Goal: Browse casually: Explore the website without a specific task or goal

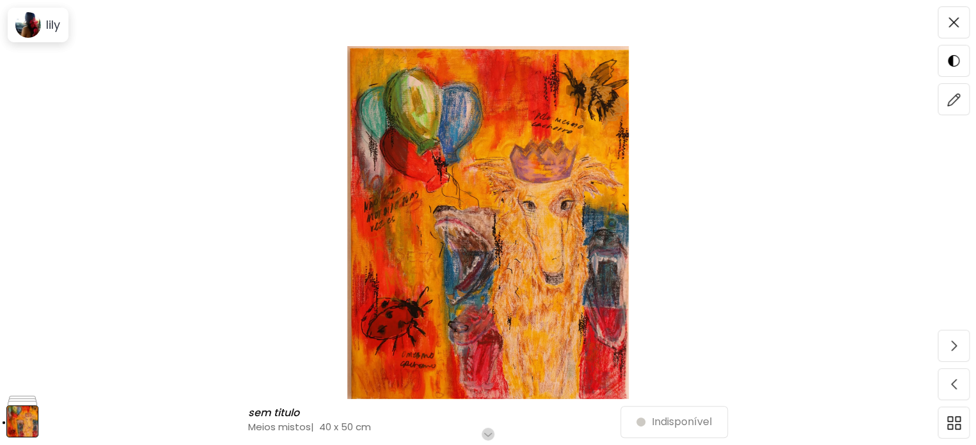
click at [512, 284] on img at bounding box center [488, 222] width 869 height 353
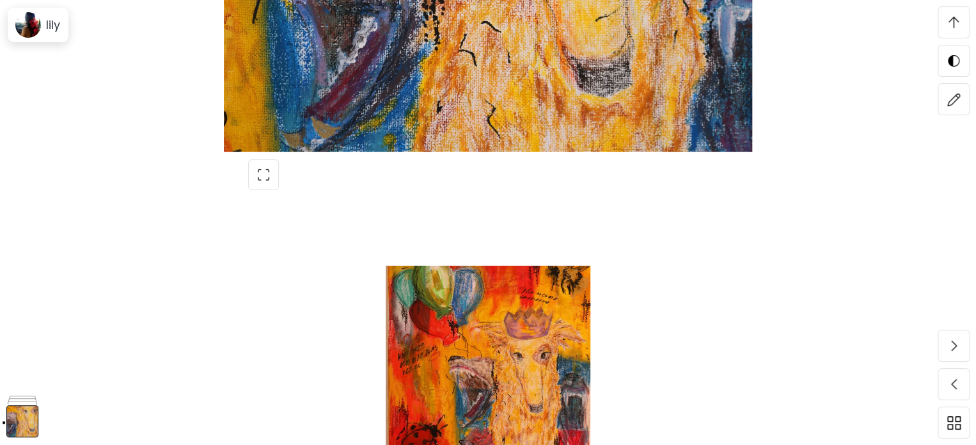
scroll to position [3962, 0]
click at [723, 185] on div at bounding box center [488, 174] width 480 height 31
click at [955, 14] on span at bounding box center [954, 22] width 27 height 27
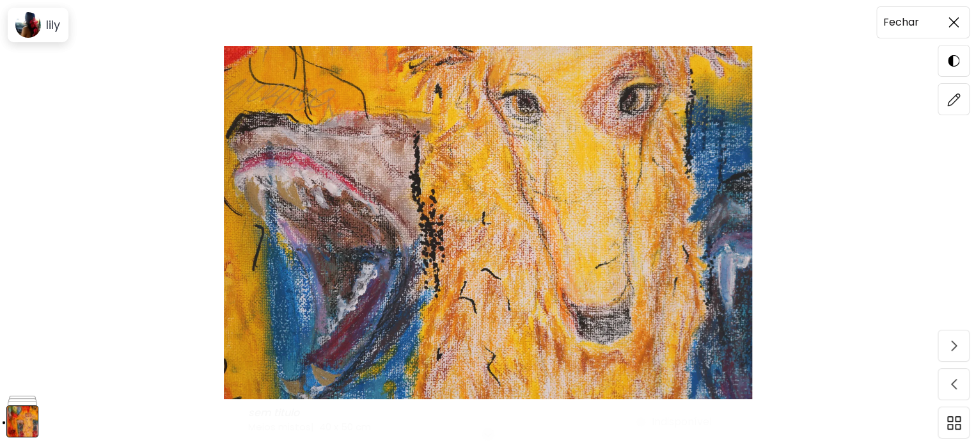
scroll to position [0, 0]
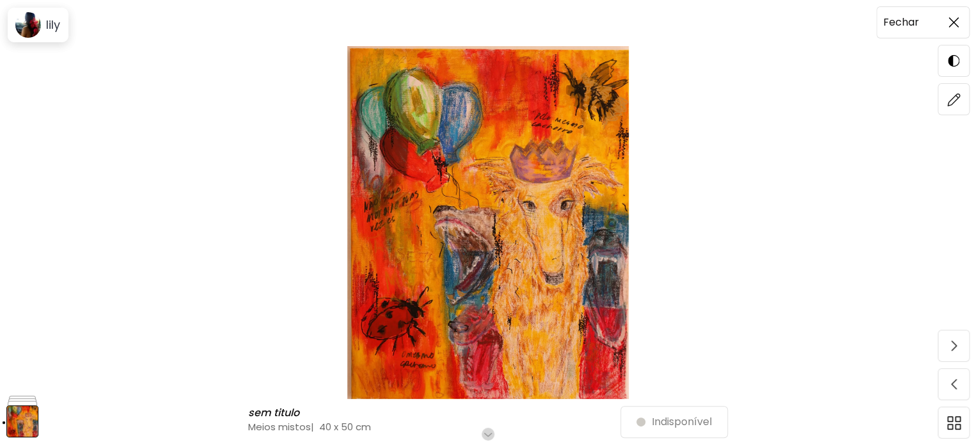
click at [952, 18] on img at bounding box center [954, 22] width 10 height 10
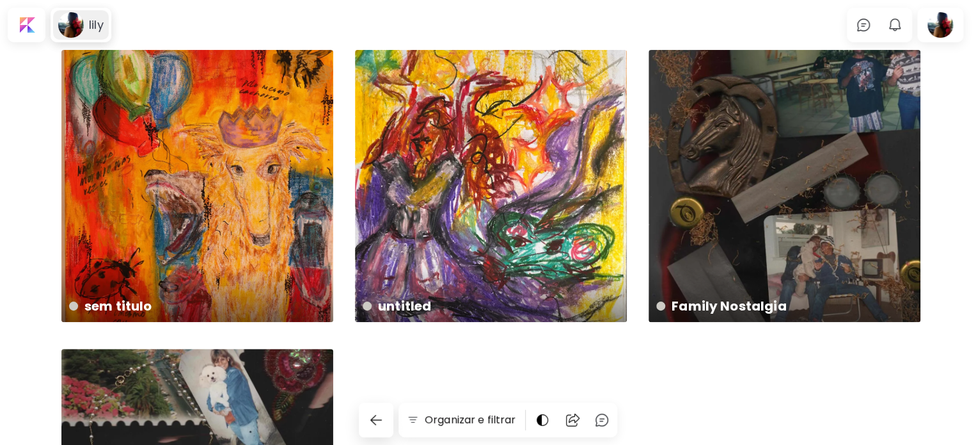
click at [87, 27] on div "lily" at bounding box center [94, 24] width 20 height 15
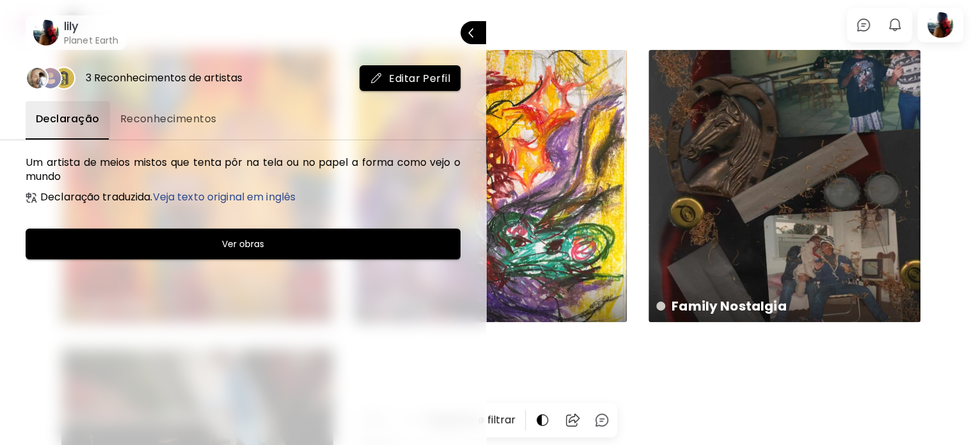
click at [675, 342] on div at bounding box center [488, 222] width 976 height 445
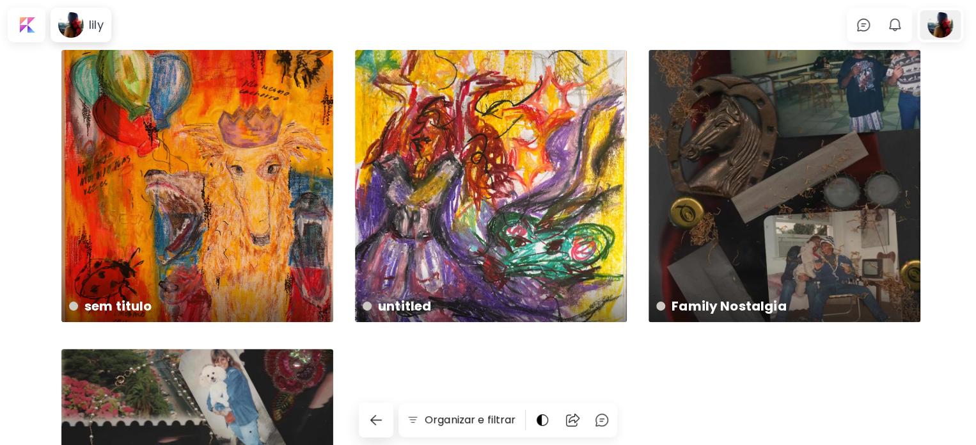
click at [955, 32] on div at bounding box center [940, 24] width 41 height 29
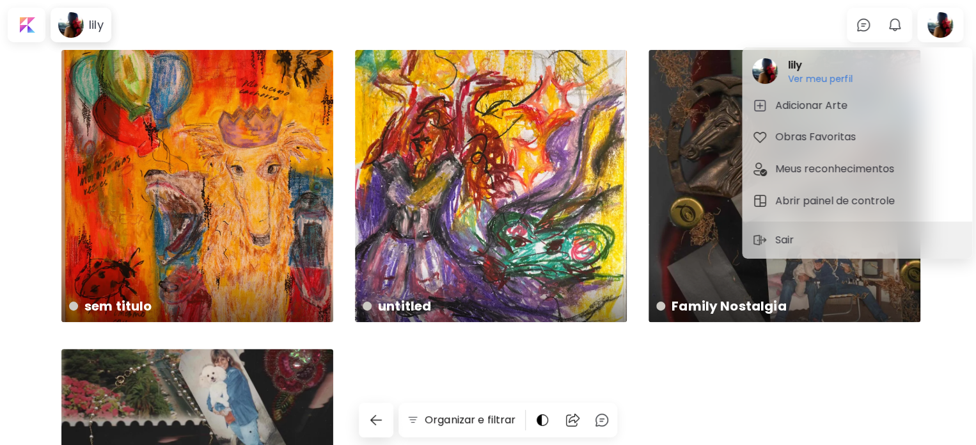
click at [15, 21] on div at bounding box center [488, 222] width 976 height 445
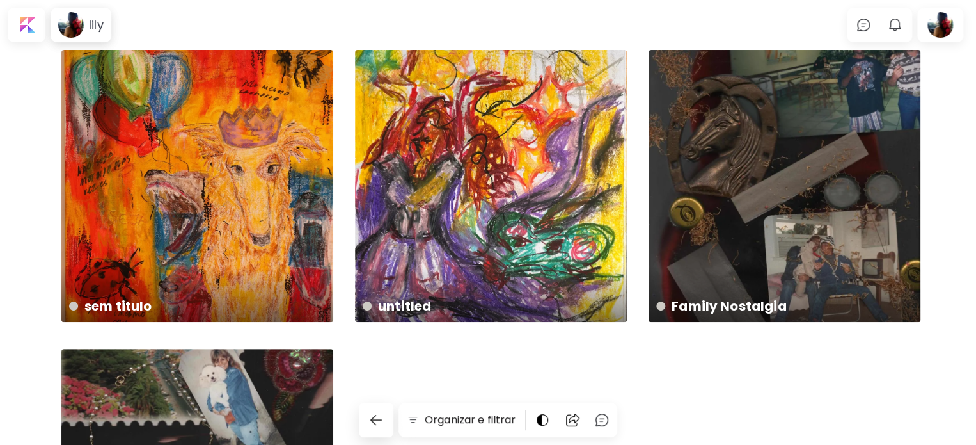
click at [30, 33] on div at bounding box center [26, 24] width 33 height 29
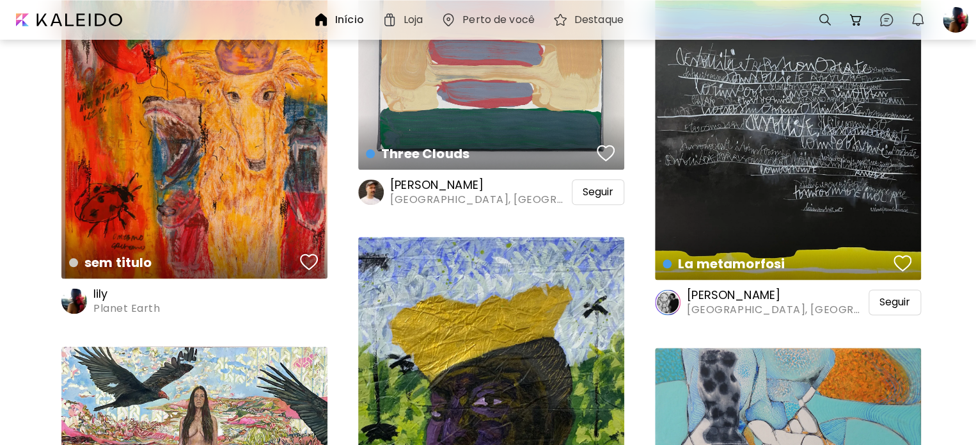
scroll to position [640, 0]
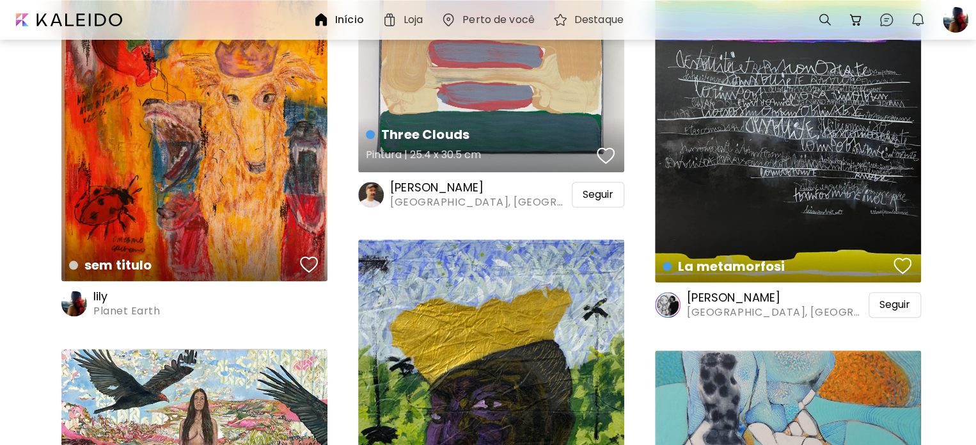
click at [383, 138] on h4 "Three Clouds" at bounding box center [479, 134] width 227 height 19
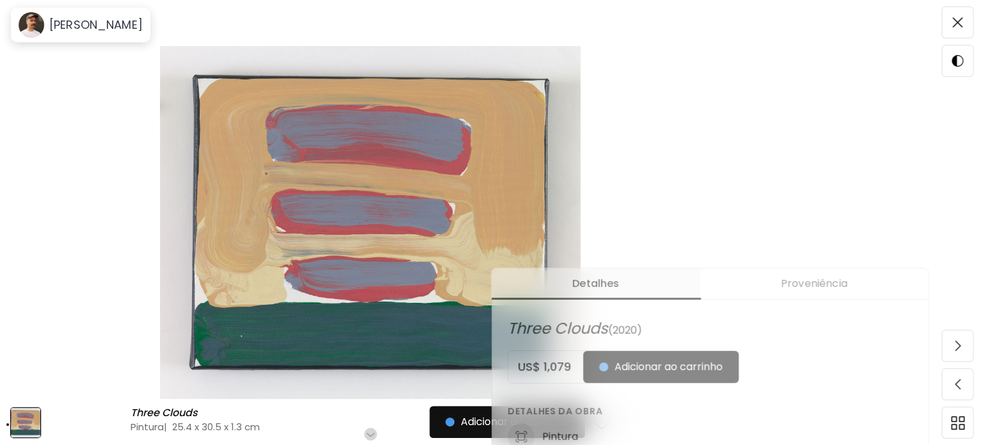
scroll to position [256, 0]
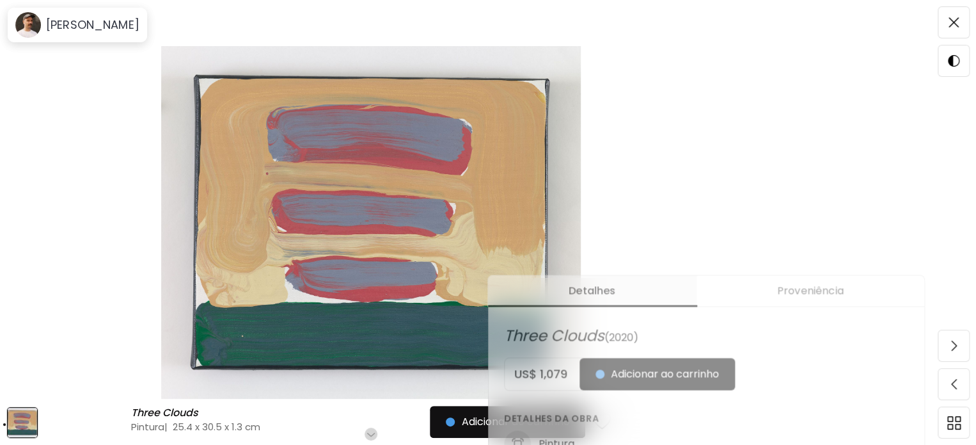
click at [77, 143] on img at bounding box center [371, 222] width 635 height 353
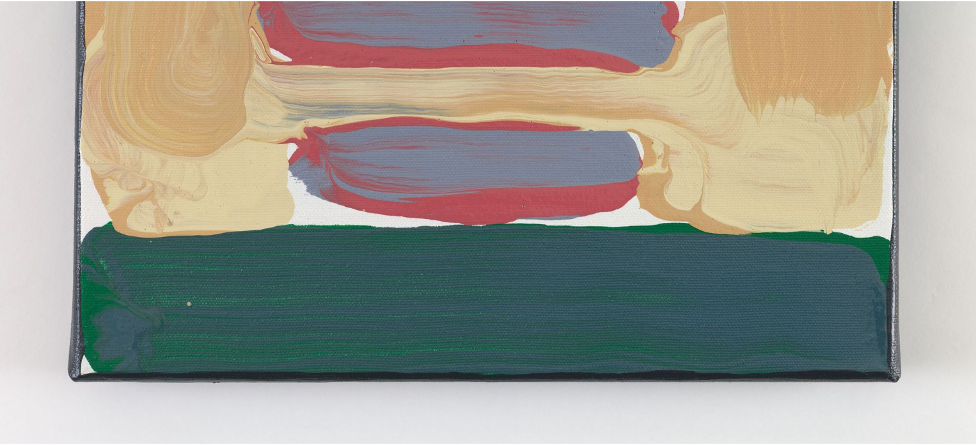
scroll to position [374, 0]
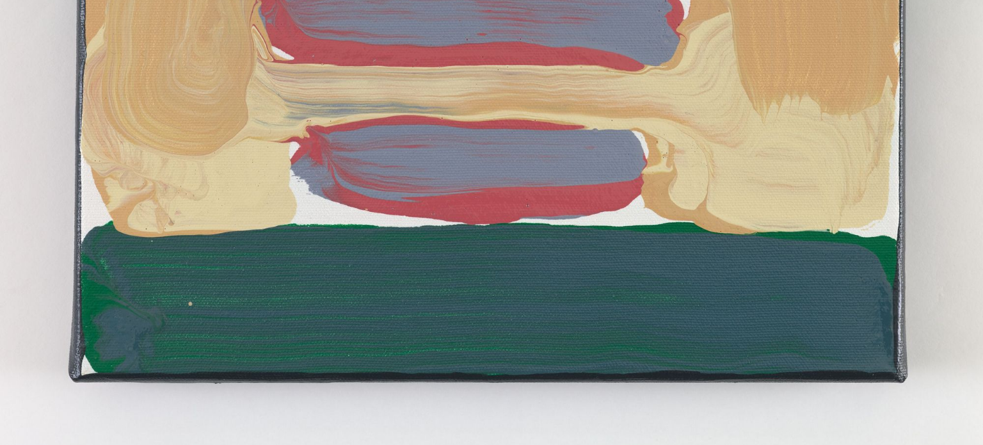
click at [857, 149] on img at bounding box center [491, 38] width 983 height 825
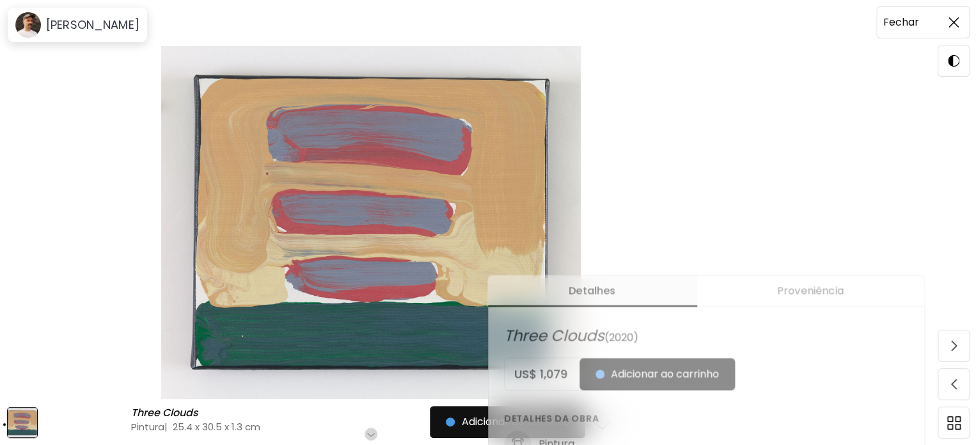
click at [958, 22] on img at bounding box center [954, 22] width 10 height 10
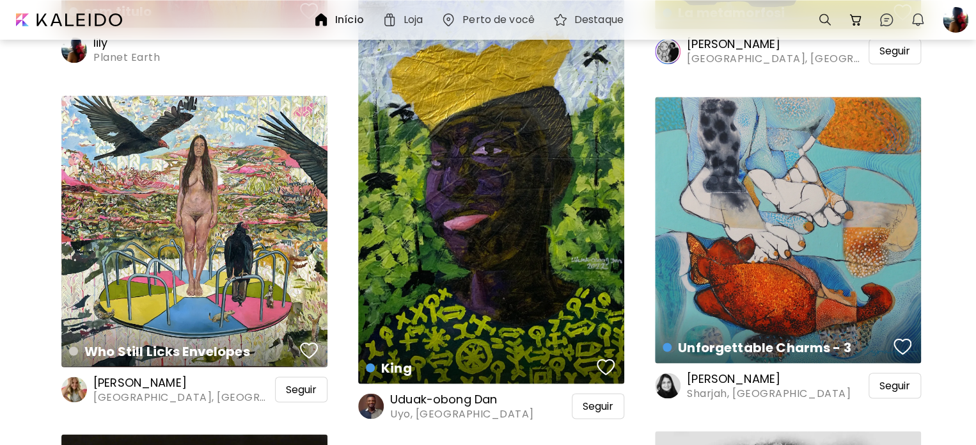
scroll to position [894, 0]
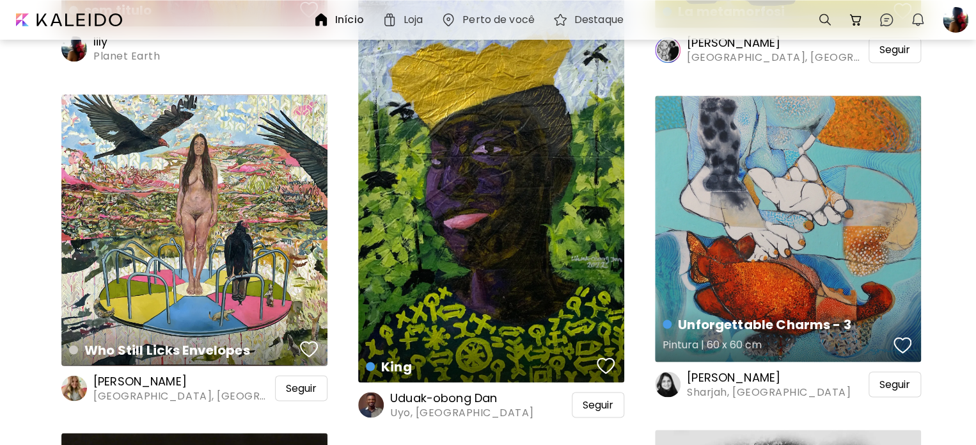
click at [838, 171] on div "Unforgettable Charms - 3 Pintura | 60 x 60 cm" at bounding box center [788, 228] width 266 height 266
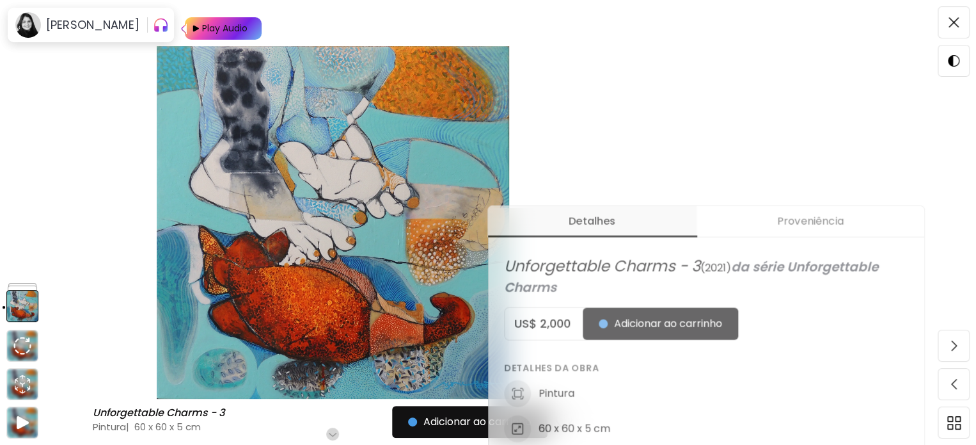
scroll to position [384, 0]
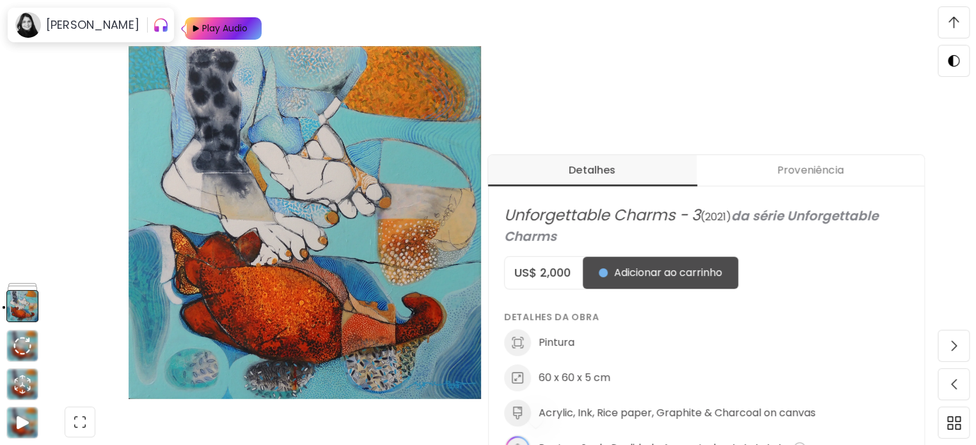
click at [953, 24] on img at bounding box center [954, 23] width 10 height 12
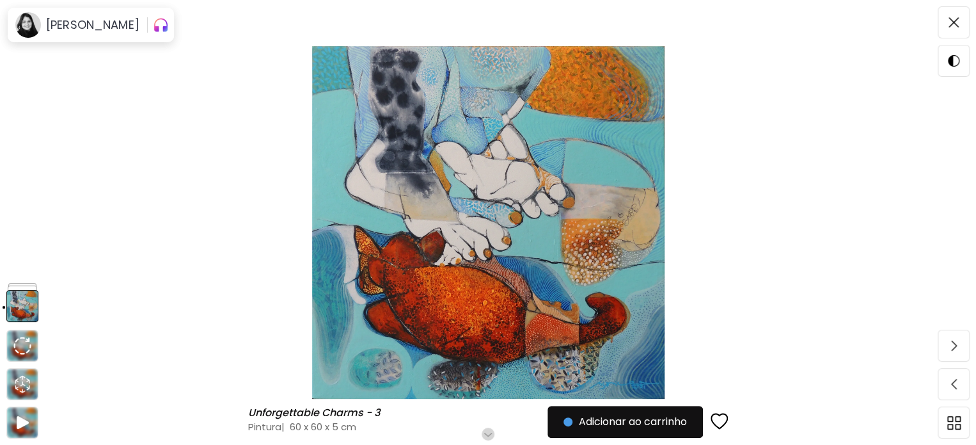
scroll to position [0, 0]
click at [964, 31] on span at bounding box center [954, 22] width 27 height 27
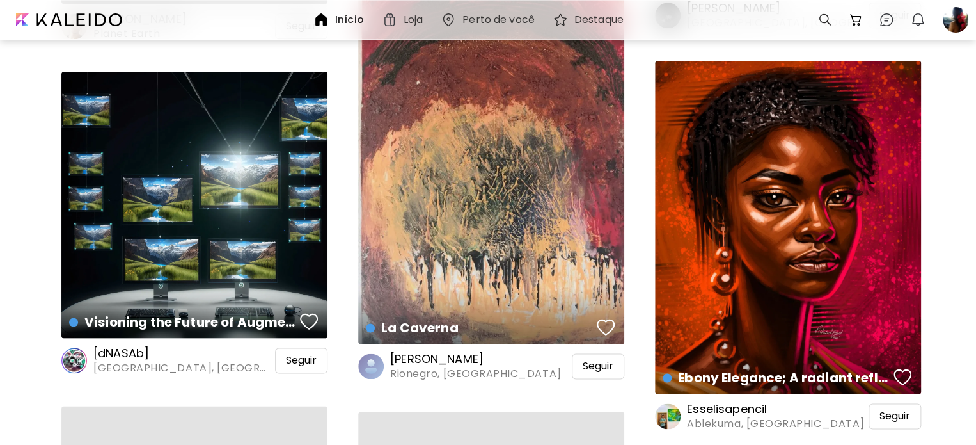
scroll to position [3197, 0]
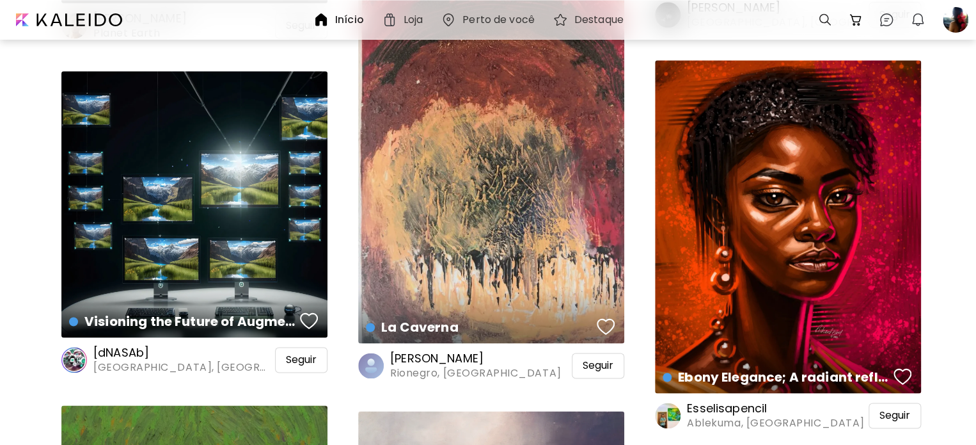
click at [411, 172] on div "La Caverna Pintura | 38.1 x 61 cm" at bounding box center [491, 146] width 266 height 394
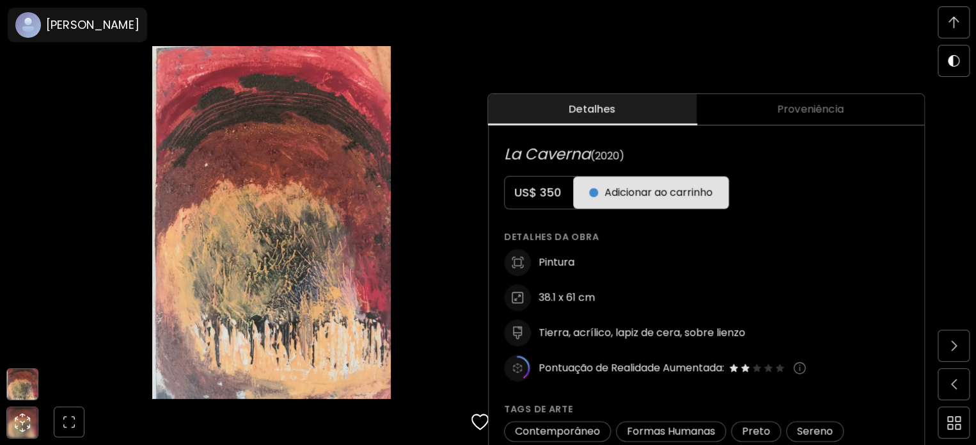
scroll to position [640, 0]
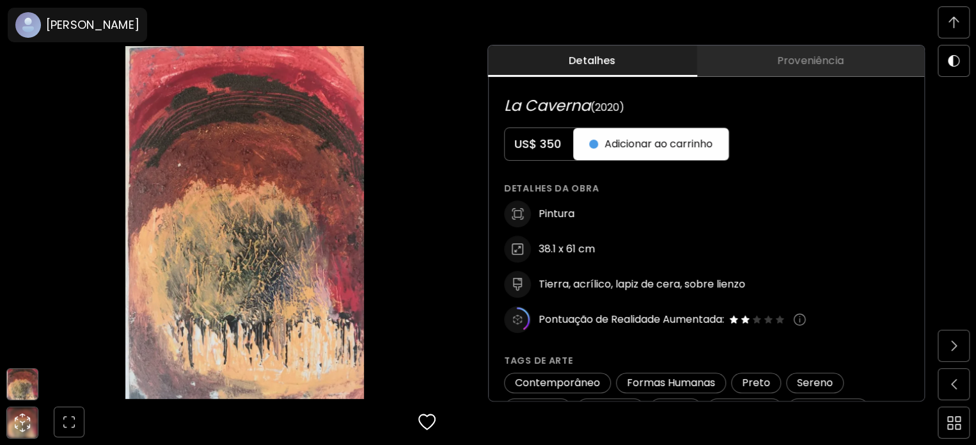
click at [857, 63] on span "Proveniência" at bounding box center [810, 60] width 212 height 15
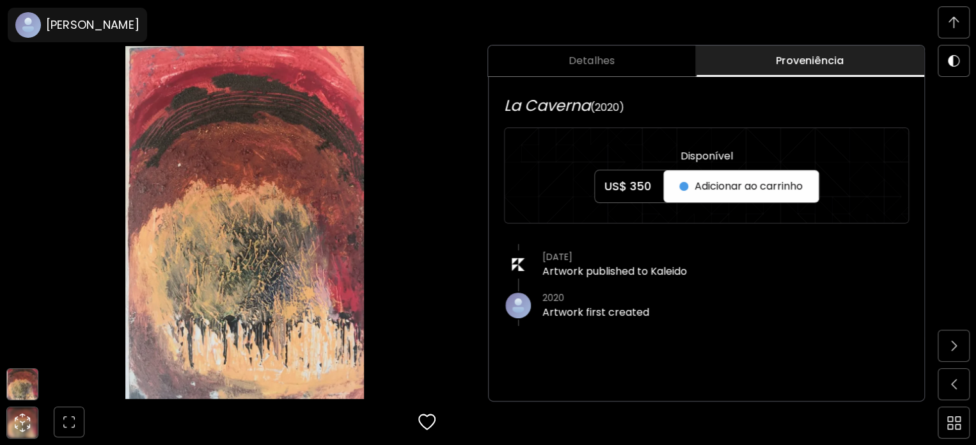
click at [946, 20] on span at bounding box center [954, 22] width 27 height 27
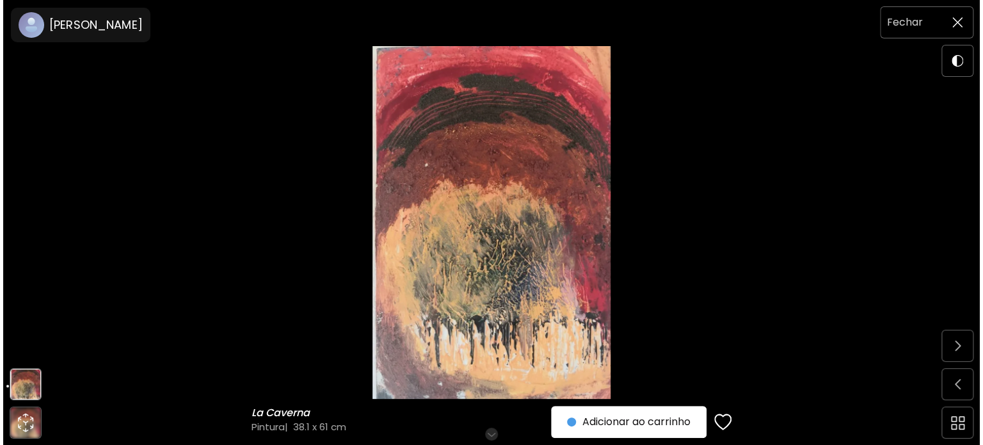
scroll to position [0, 0]
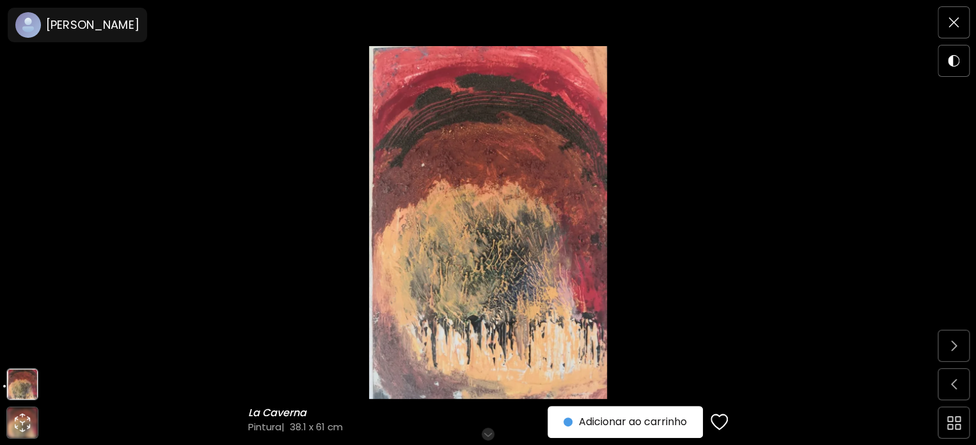
click at [159, 177] on img at bounding box center [488, 222] width 869 height 353
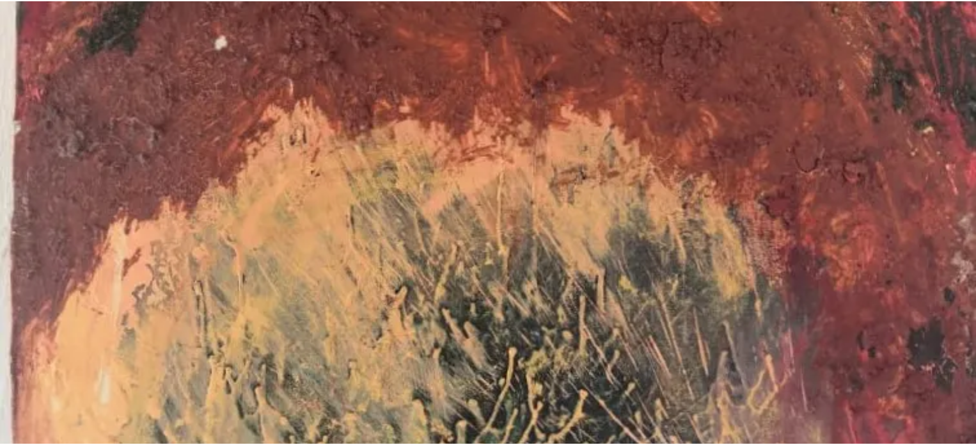
scroll to position [448, 0]
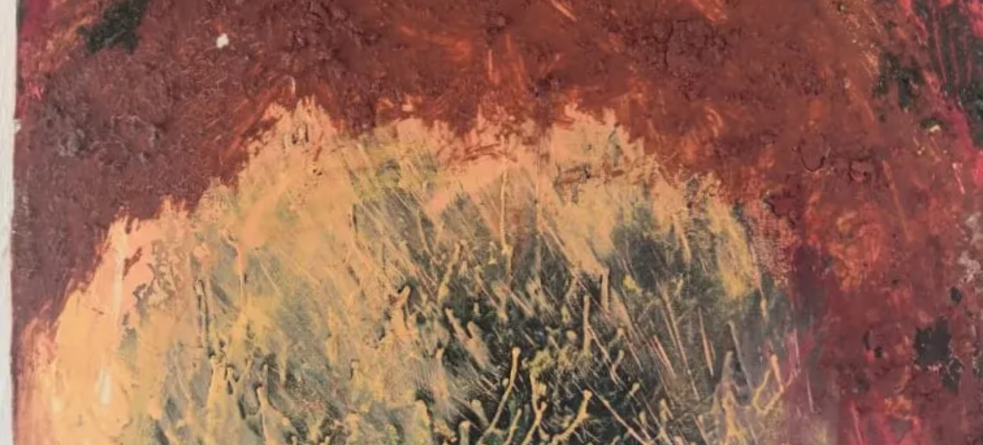
click at [182, 139] on img at bounding box center [491, 278] width 983 height 1452
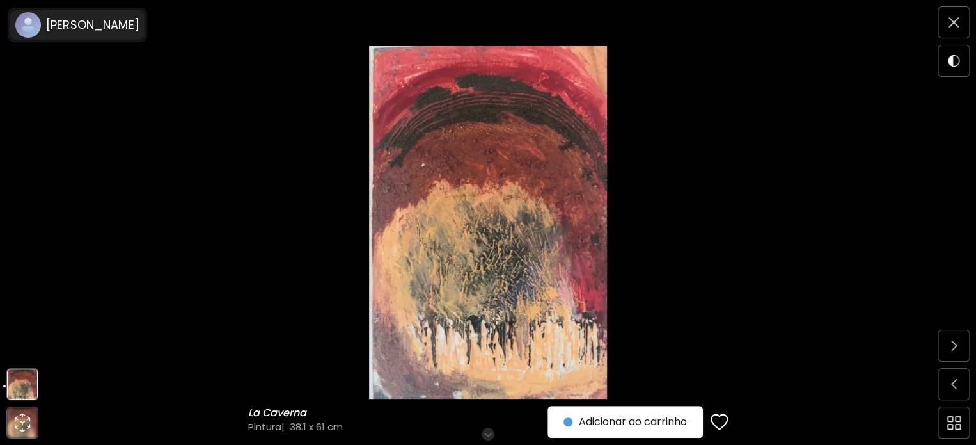
click at [100, 20] on h6 "Heidy Rincon" at bounding box center [92, 24] width 93 height 15
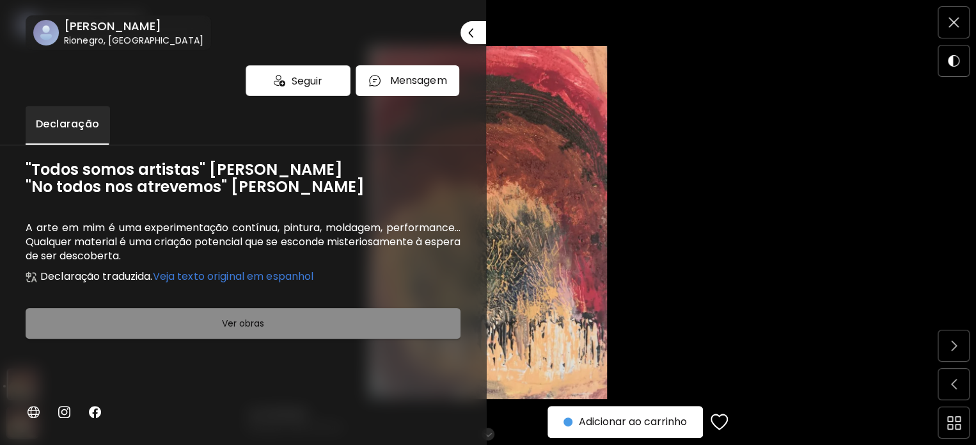
click at [191, 321] on span "Ver obras" at bounding box center [243, 322] width 403 height 15
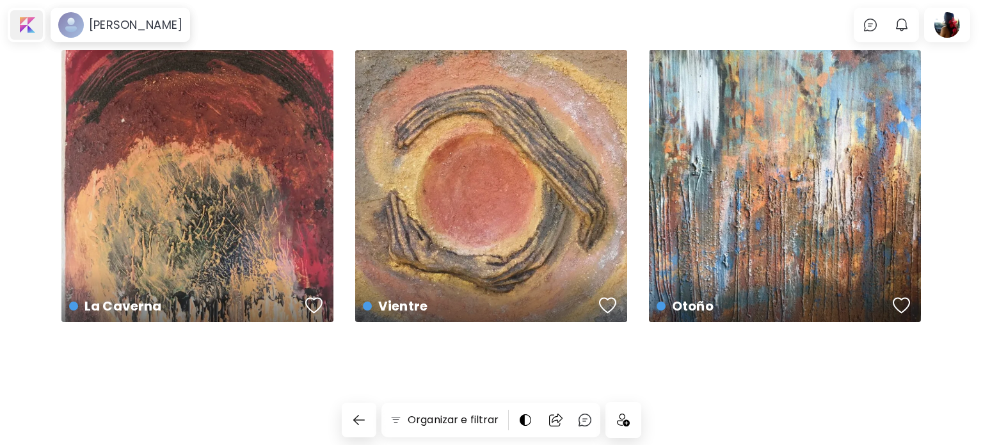
click at [16, 17] on div at bounding box center [26, 24] width 33 height 29
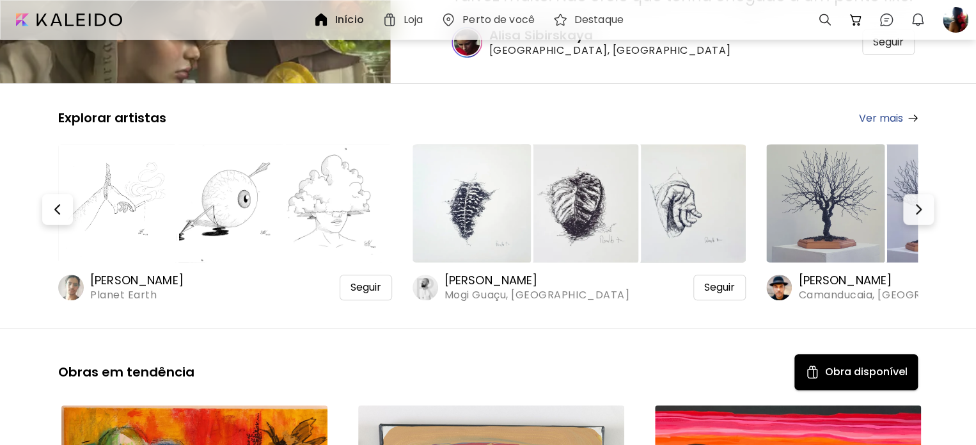
scroll to position [192, 0]
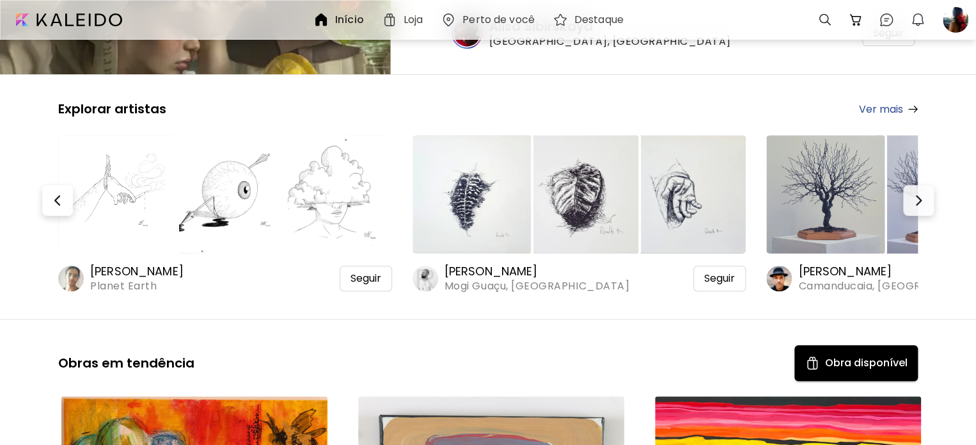
click at [497, 287] on span "Mogi Guaçu, [GEOGRAPHIC_DATA]" at bounding box center [537, 286] width 185 height 14
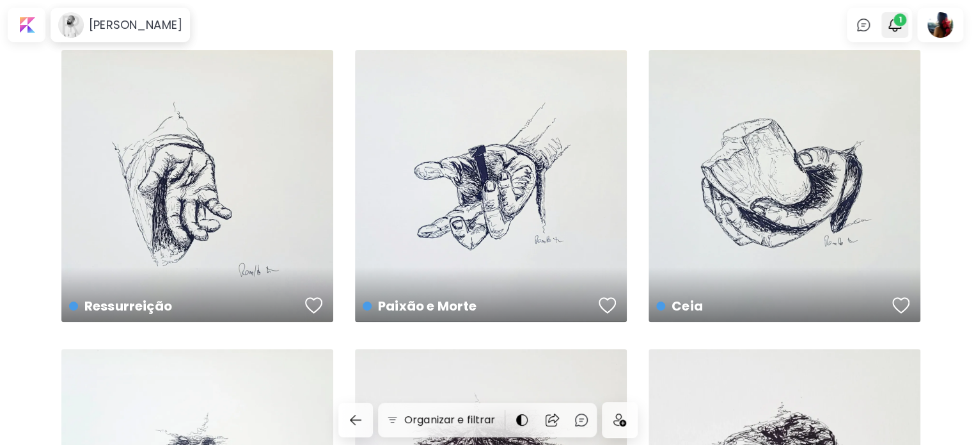
click at [901, 28] on img "button" at bounding box center [894, 24] width 15 height 15
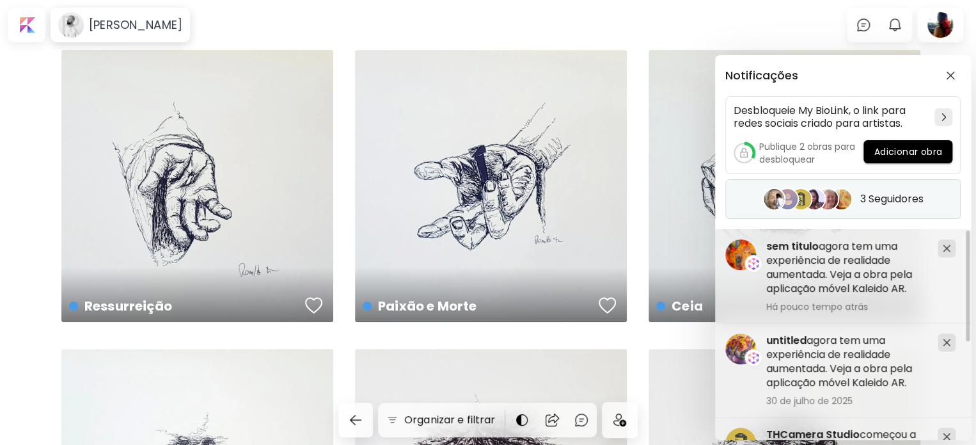
click at [815, 204] on image at bounding box center [814, 199] width 20 height 20
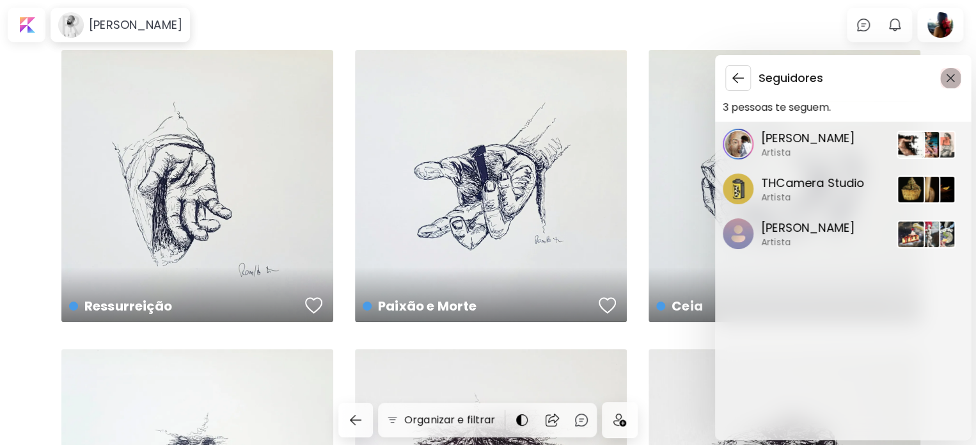
click at [959, 76] on button "button" at bounding box center [951, 78] width 20 height 20
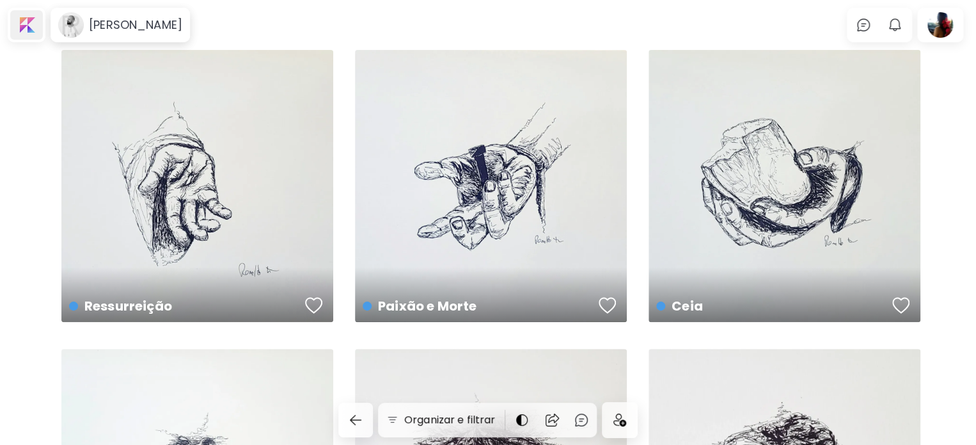
click at [28, 27] on div at bounding box center [26, 24] width 33 height 29
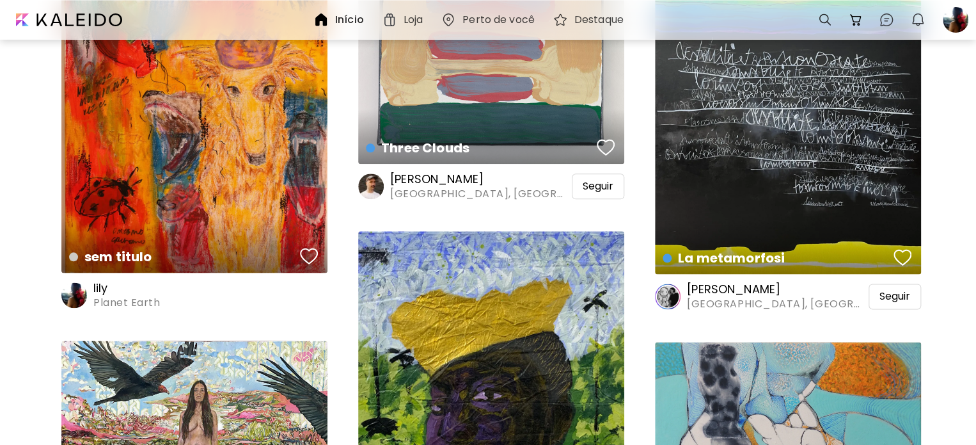
scroll to position [704, 0]
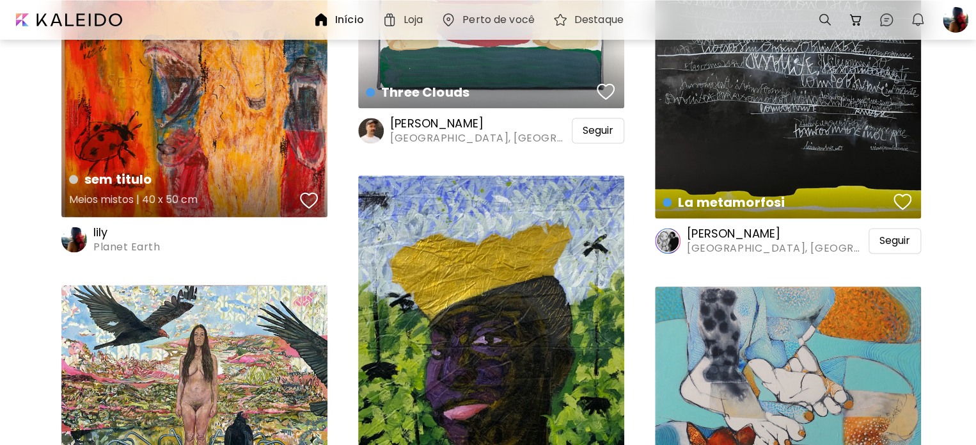
click at [105, 191] on h5 "Meios mistos | 40 x 50 cm" at bounding box center [182, 202] width 227 height 26
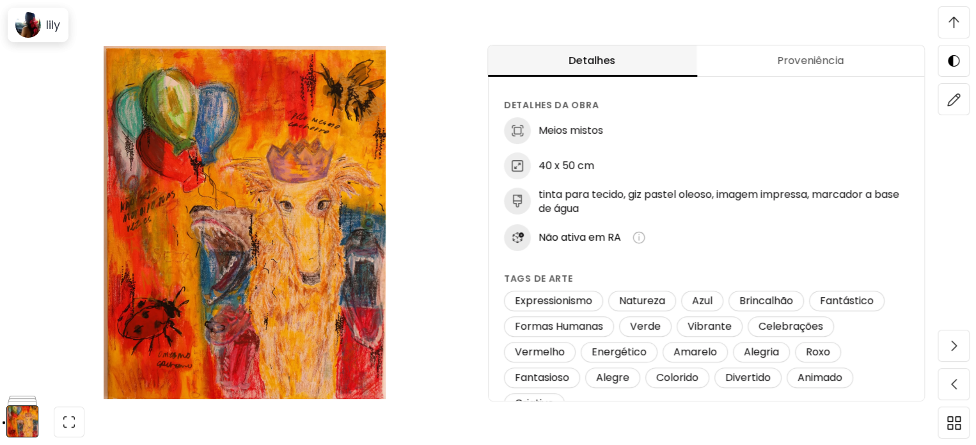
scroll to position [896, 0]
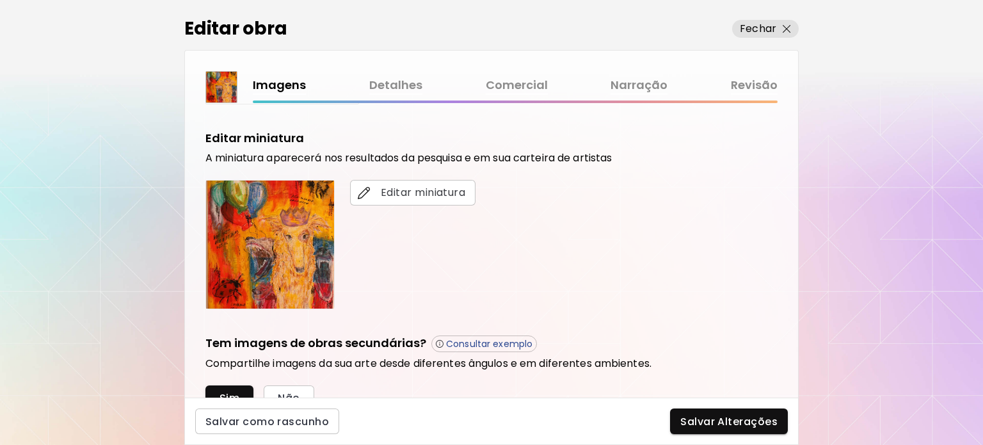
scroll to position [187, 0]
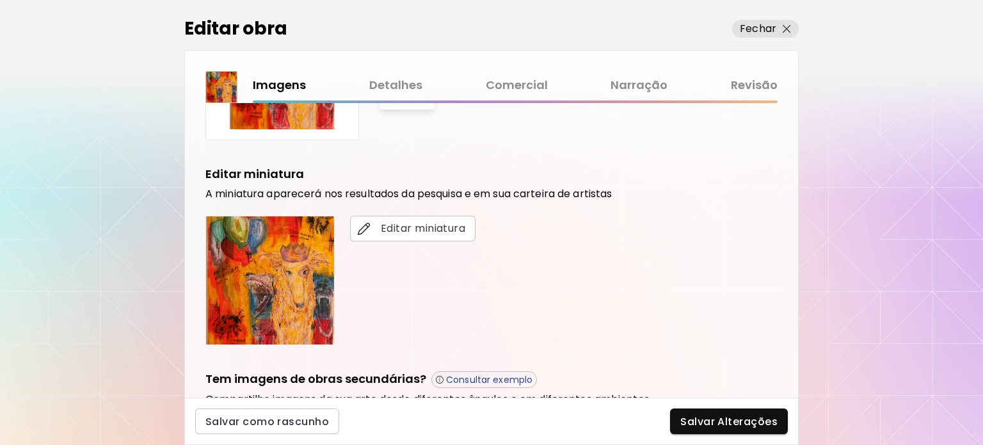
click at [507, 89] on link "Comercial" at bounding box center [517, 85] width 62 height 19
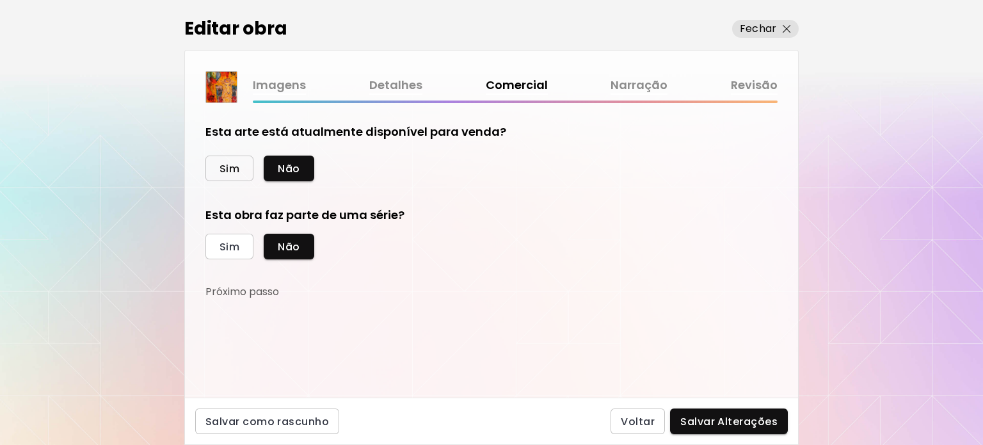
click at [238, 173] on span "Sim" at bounding box center [229, 168] width 20 height 13
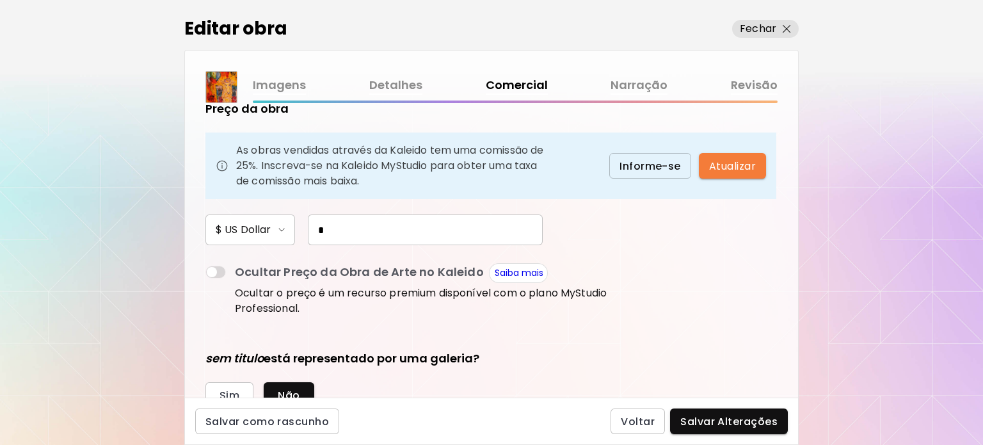
scroll to position [192, 0]
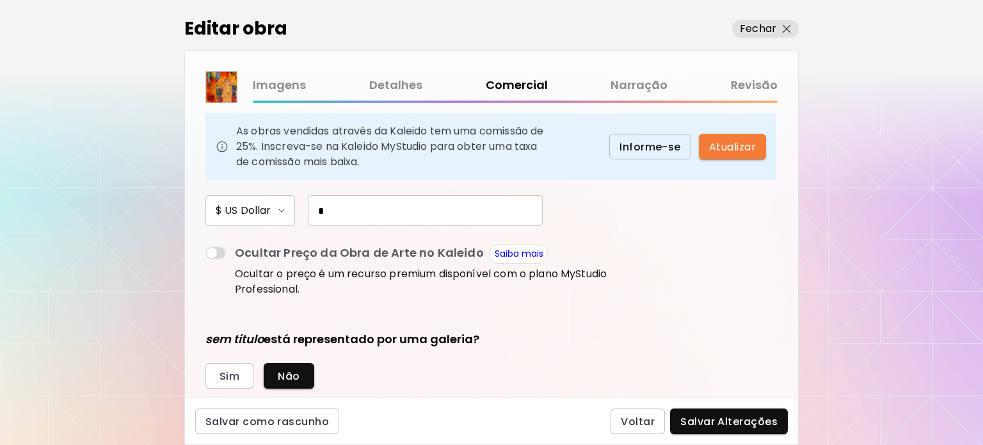
click at [454, 231] on div "Preço da obra As obras vendidas através da Kaleido tem uma comissão de 25%. Ins…" at bounding box center [409, 190] width 409 height 219
click at [452, 212] on input "*" at bounding box center [425, 210] width 235 height 31
type input "***"
click at [710, 417] on span "Salvar Alterações" at bounding box center [728, 421] width 97 height 13
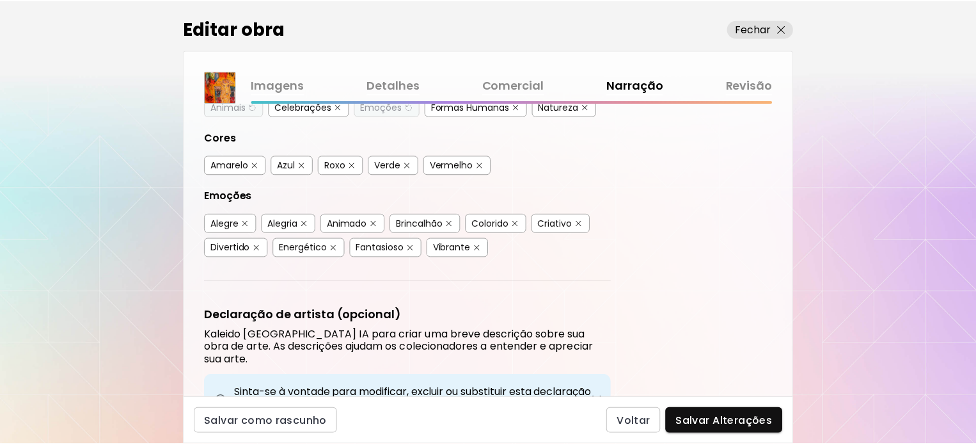
scroll to position [256, 0]
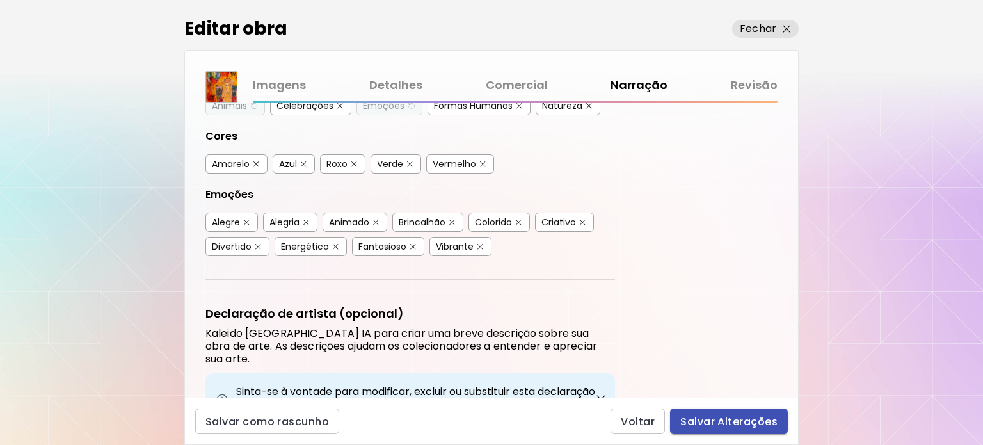
click at [756, 417] on span "Salvar Alterações" at bounding box center [728, 421] width 97 height 13
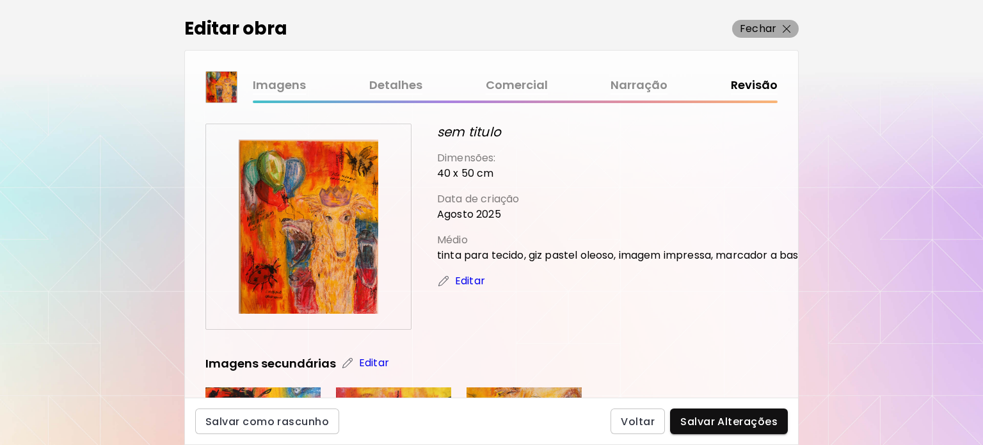
click at [783, 35] on span "Fechar" at bounding box center [765, 28] width 51 height 15
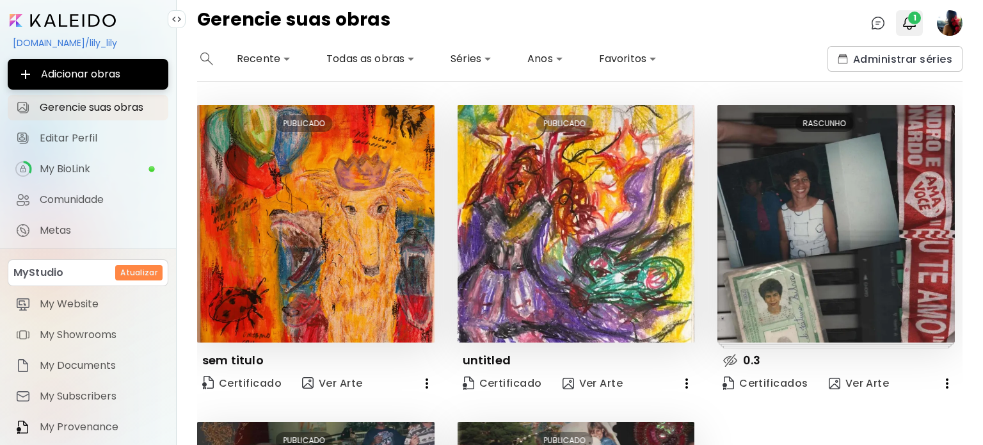
click at [909, 24] on img "button" at bounding box center [909, 22] width 15 height 15
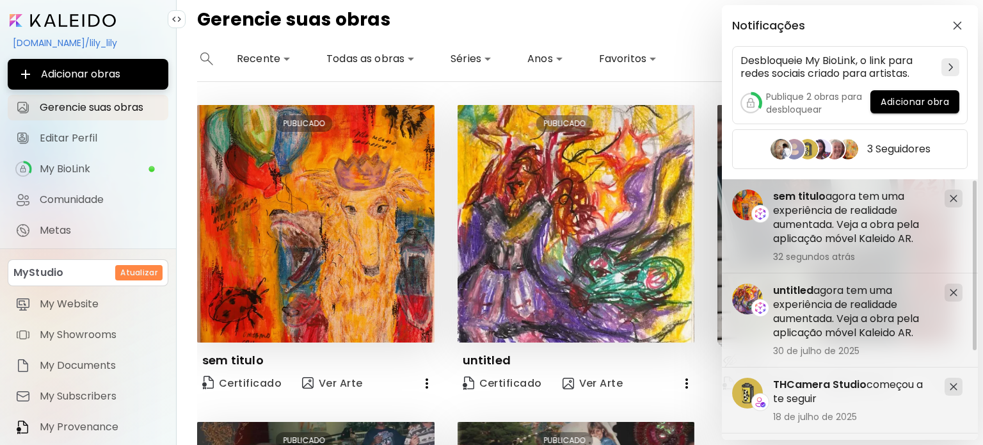
click at [302, 211] on div "Notificações Desbloqueie My BioLink, o link para redes sociais criado para arti…" at bounding box center [491, 222] width 983 height 445
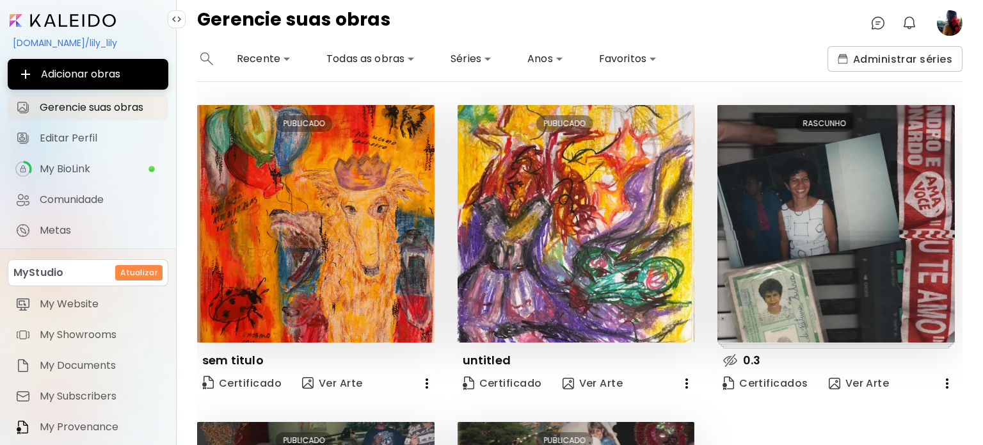
click at [49, 27] on input "image" at bounding box center [63, 20] width 106 height 13
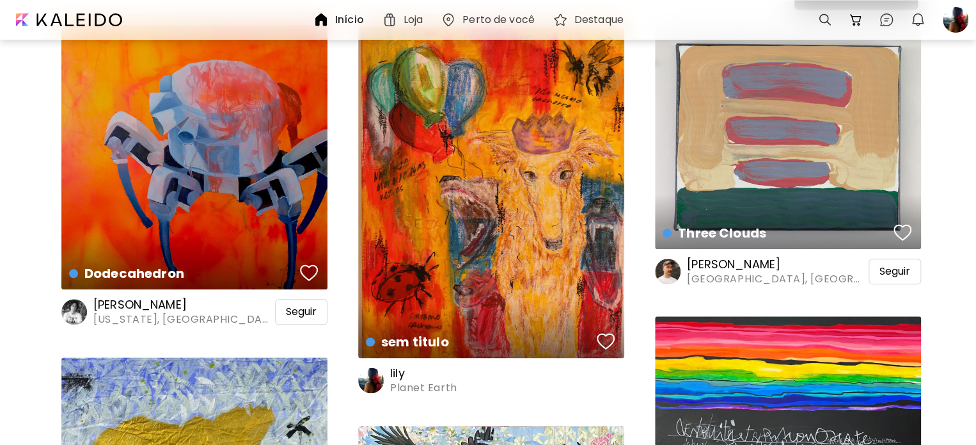
scroll to position [576, 0]
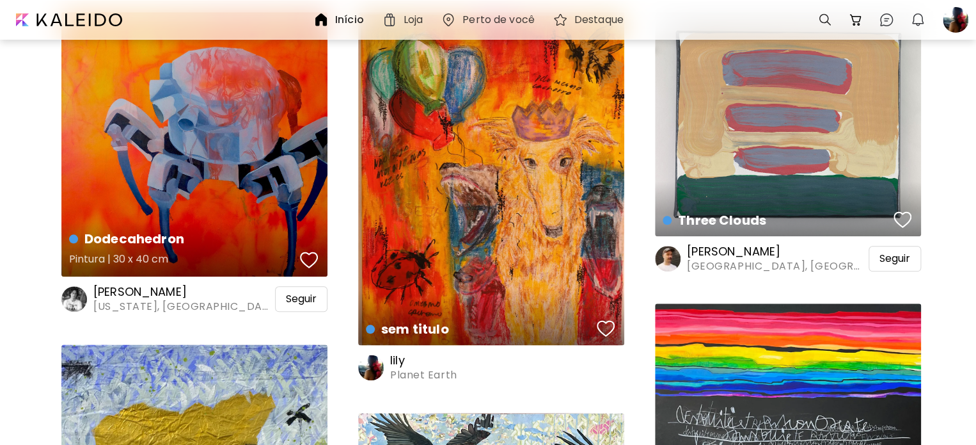
click at [165, 253] on h5 "Pintura | 30 x 40 cm" at bounding box center [182, 261] width 227 height 26
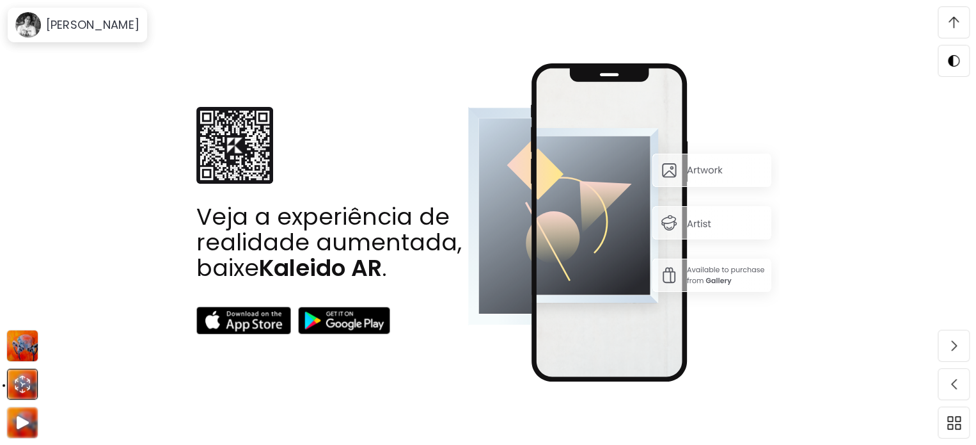
scroll to position [1983, 0]
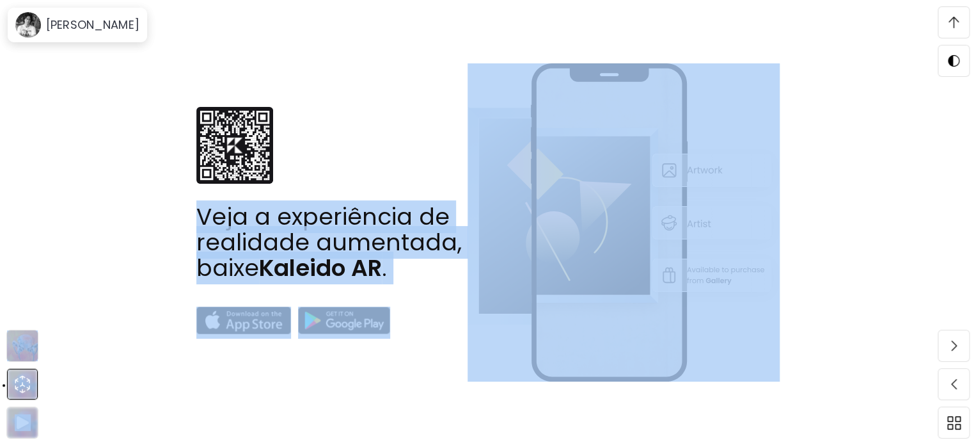
drag, startPoint x: 936, startPoint y: 19, endPoint x: 944, endPoint y: 23, distance: 9.2
click at [947, 23] on span at bounding box center [954, 22] width 27 height 27
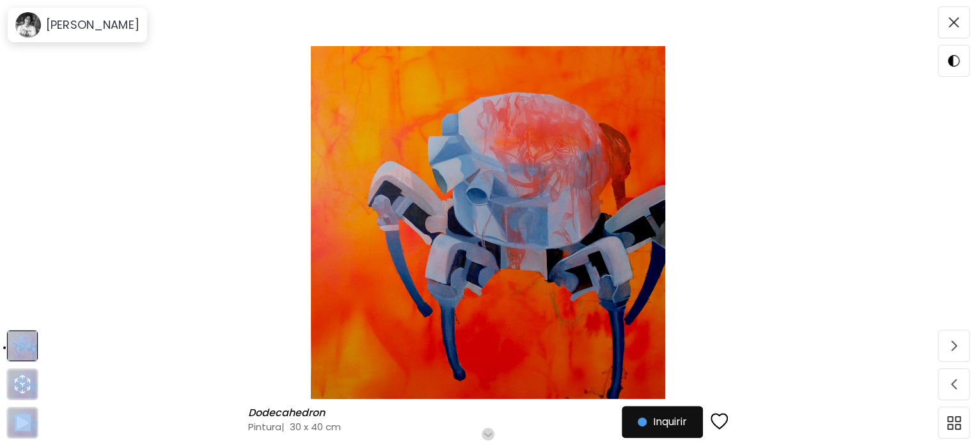
click at [796, 209] on img at bounding box center [488, 222] width 869 height 353
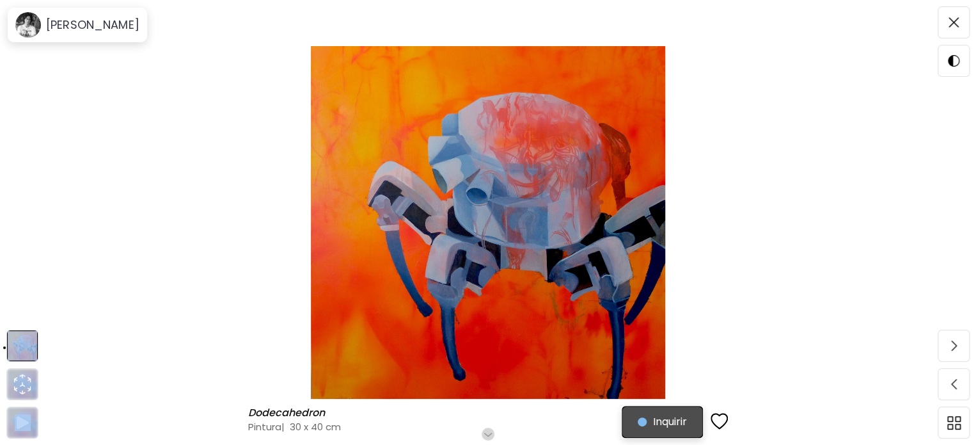
click at [658, 427] on span "Inquirir" at bounding box center [662, 421] width 49 height 15
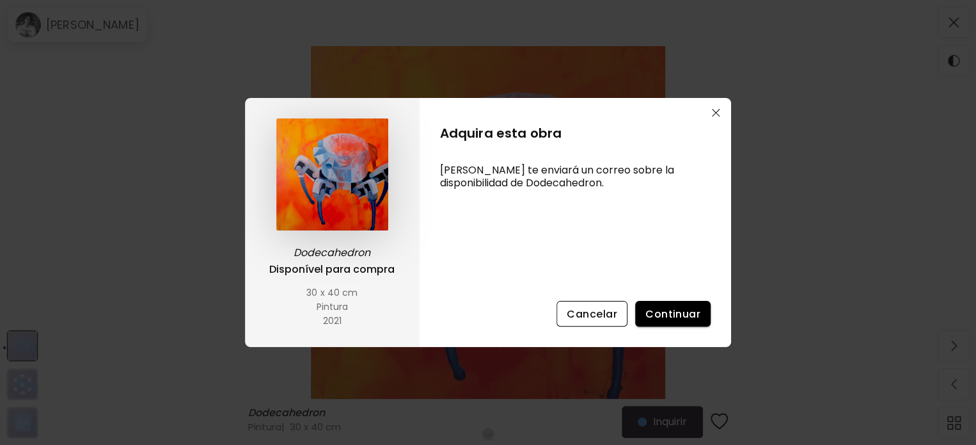
click at [611, 305] on button "Cancelar" at bounding box center [592, 314] width 71 height 26
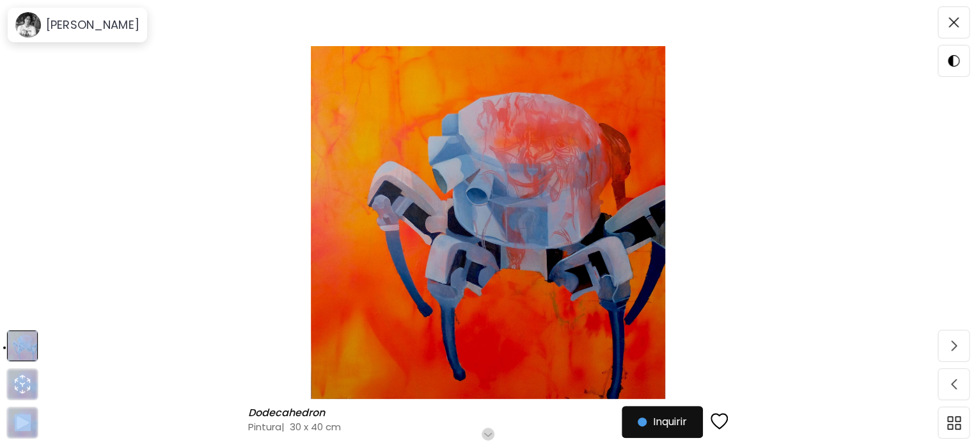
click at [686, 194] on img at bounding box center [488, 222] width 869 height 353
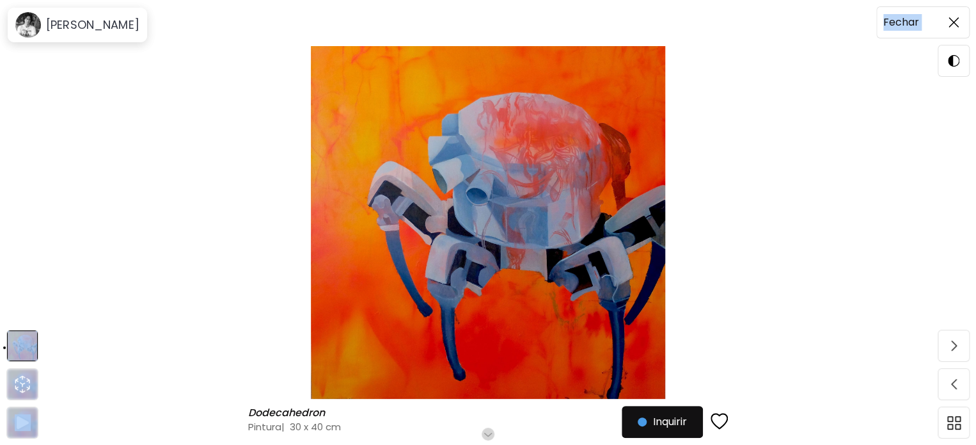
click at [949, 35] on span at bounding box center [954, 22] width 27 height 27
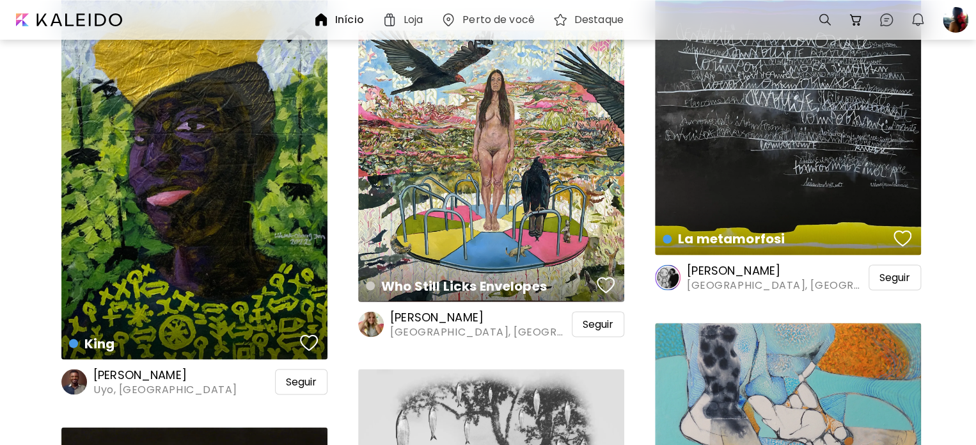
scroll to position [639, 0]
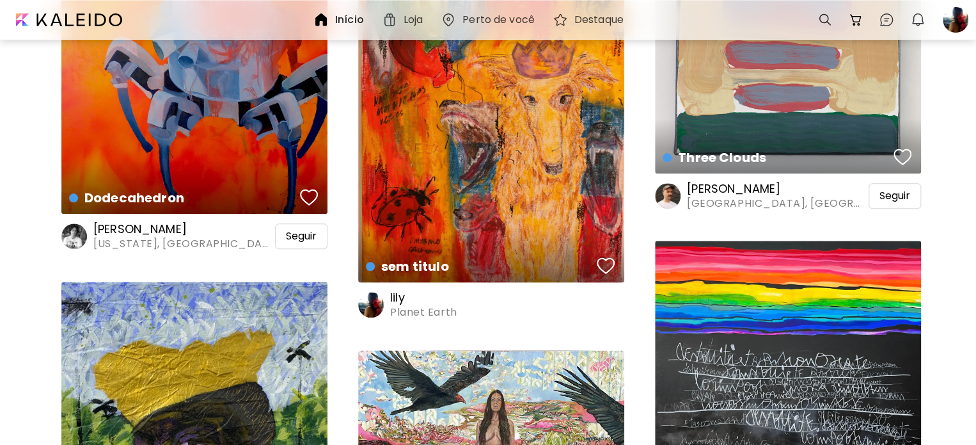
click at [393, 17] on img at bounding box center [389, 19] width 15 height 15
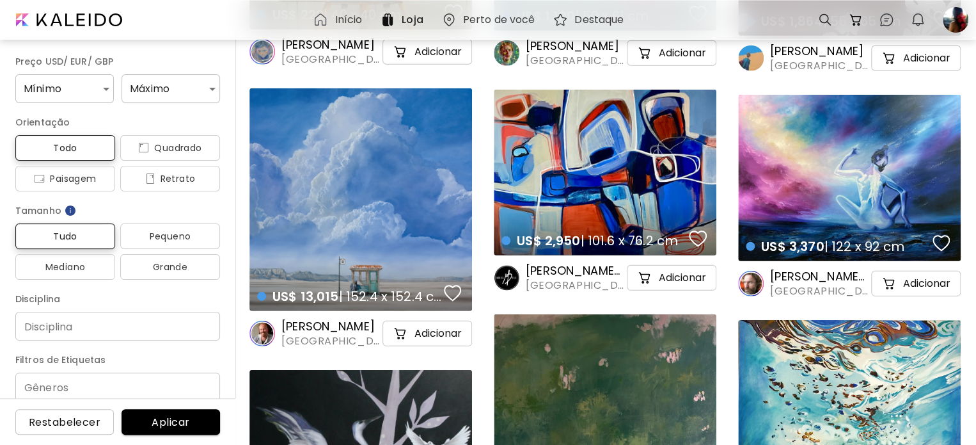
scroll to position [1855, 0]
